Goal: Task Accomplishment & Management: Manage account settings

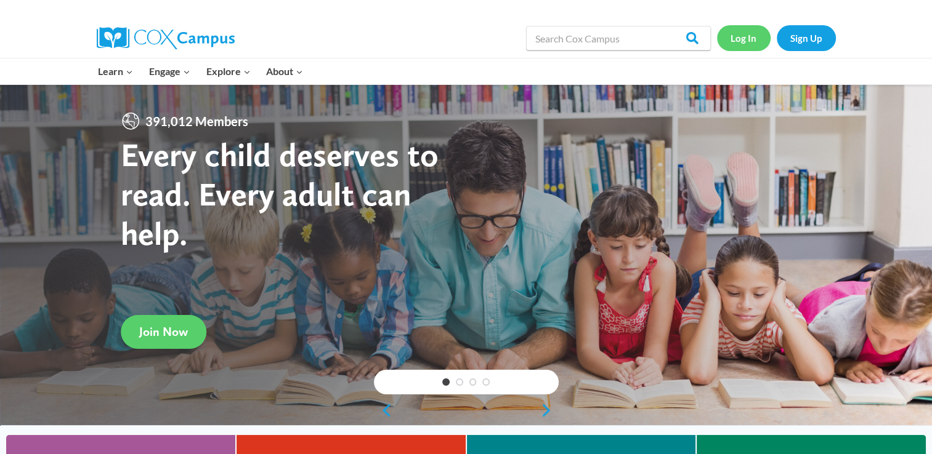
click at [749, 40] on link "Log In" at bounding box center [744, 37] width 54 height 25
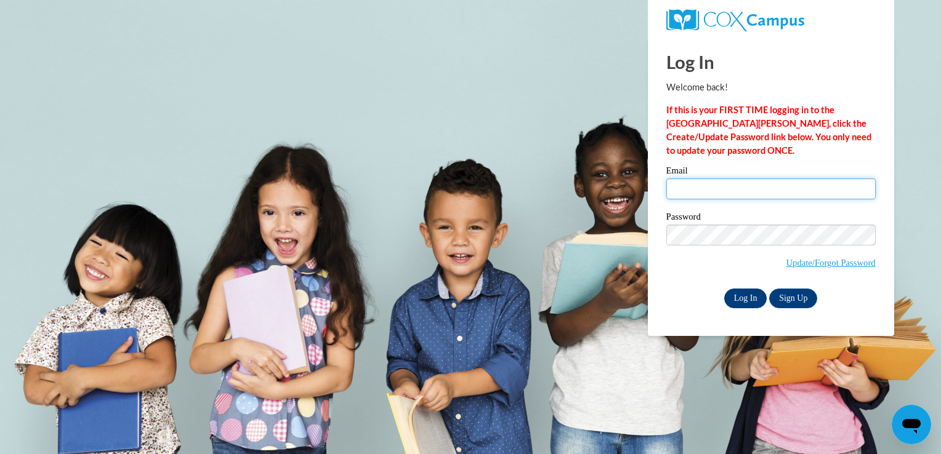
type input "keosha_baccus@yahoo.com"
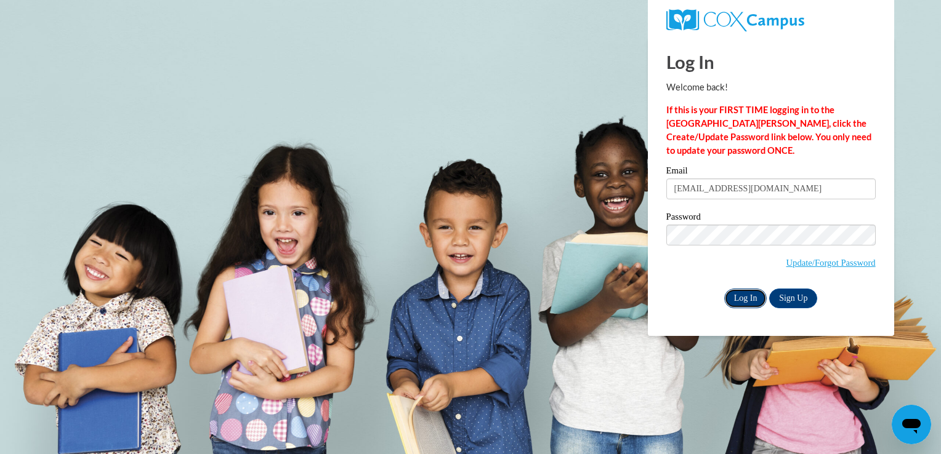
click at [741, 299] on input "Log In" at bounding box center [745, 299] width 43 height 20
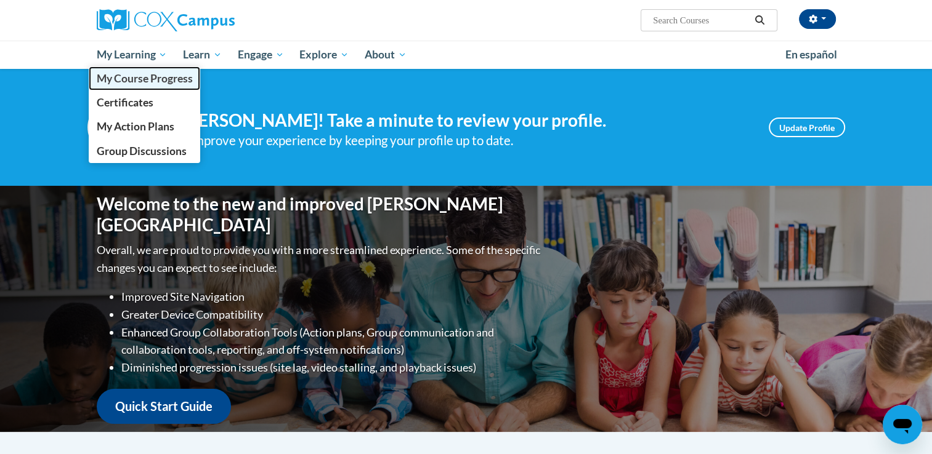
click at [138, 84] on span "My Course Progress" at bounding box center [144, 78] width 96 height 13
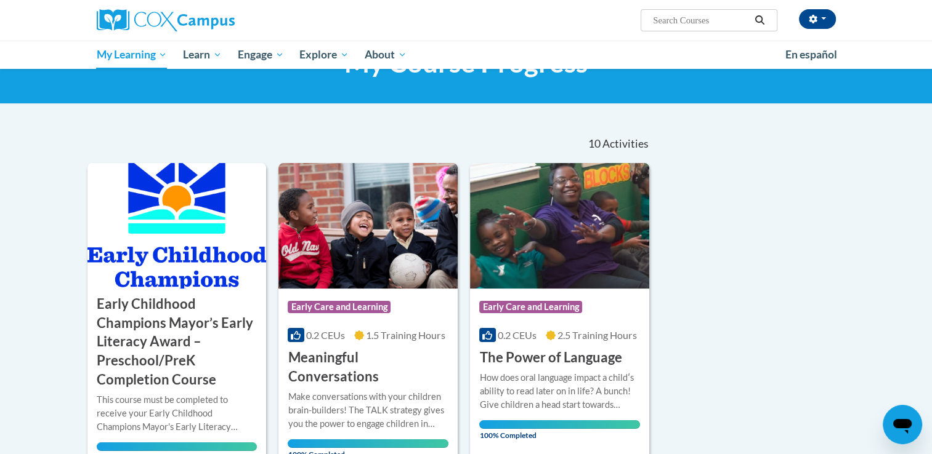
scroll to position [59, 0]
